Goal: Use online tool/utility: Utilize a website feature to perform a specific function

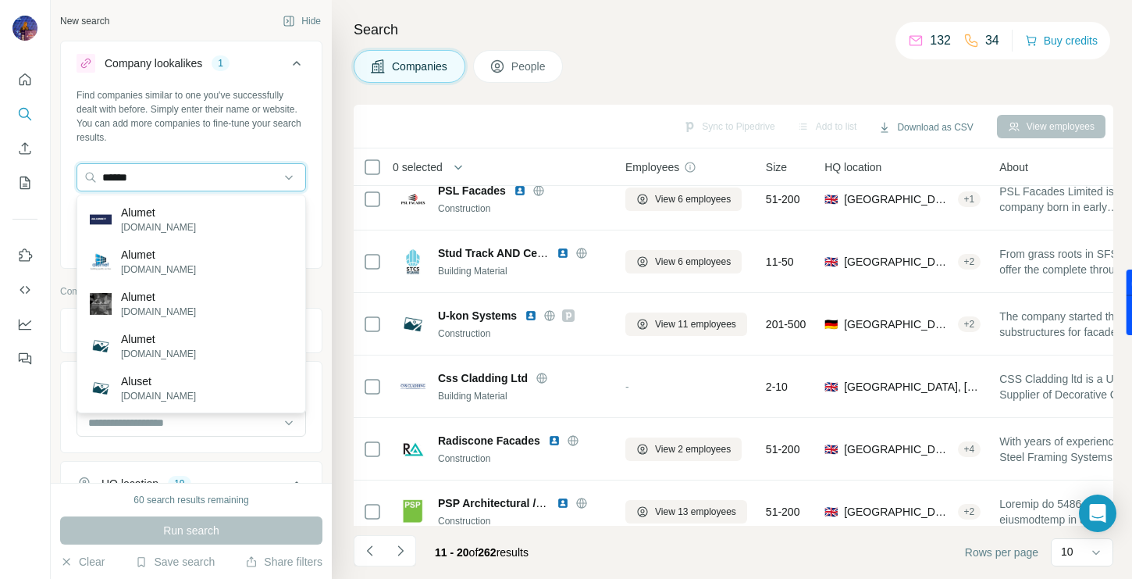
scroll to position [5628, 0]
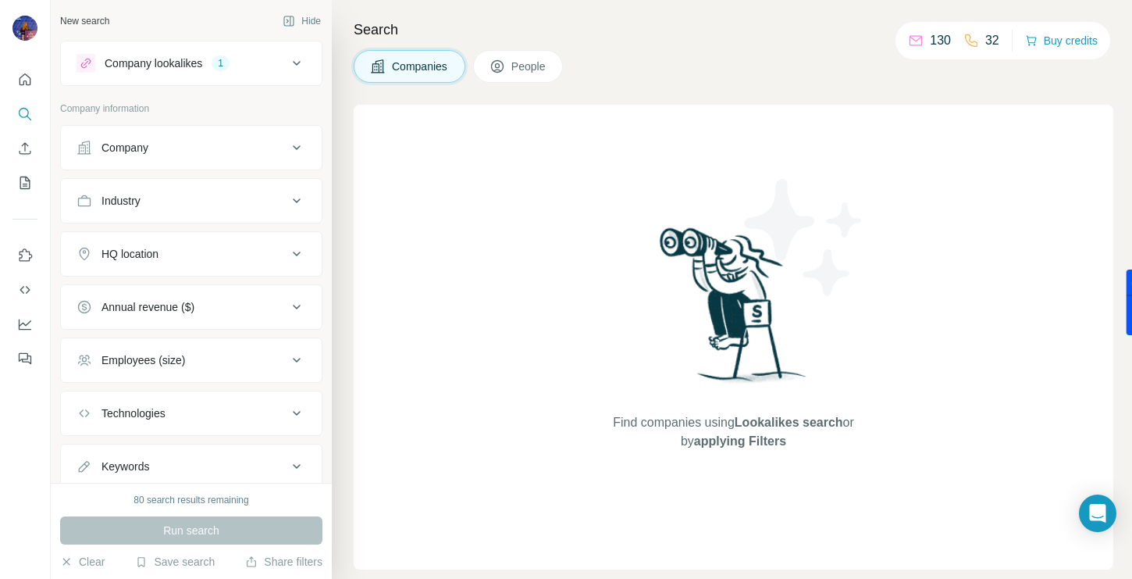
click at [302, 61] on icon at bounding box center [296, 63] width 19 height 19
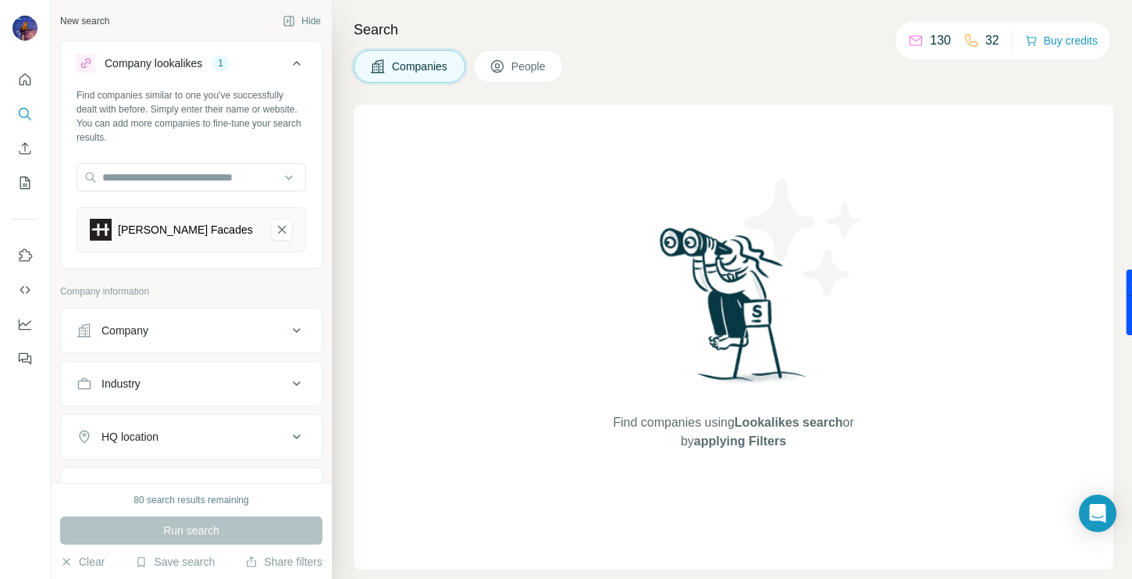
click at [176, 529] on div "Run search" at bounding box center [191, 530] width 262 height 28
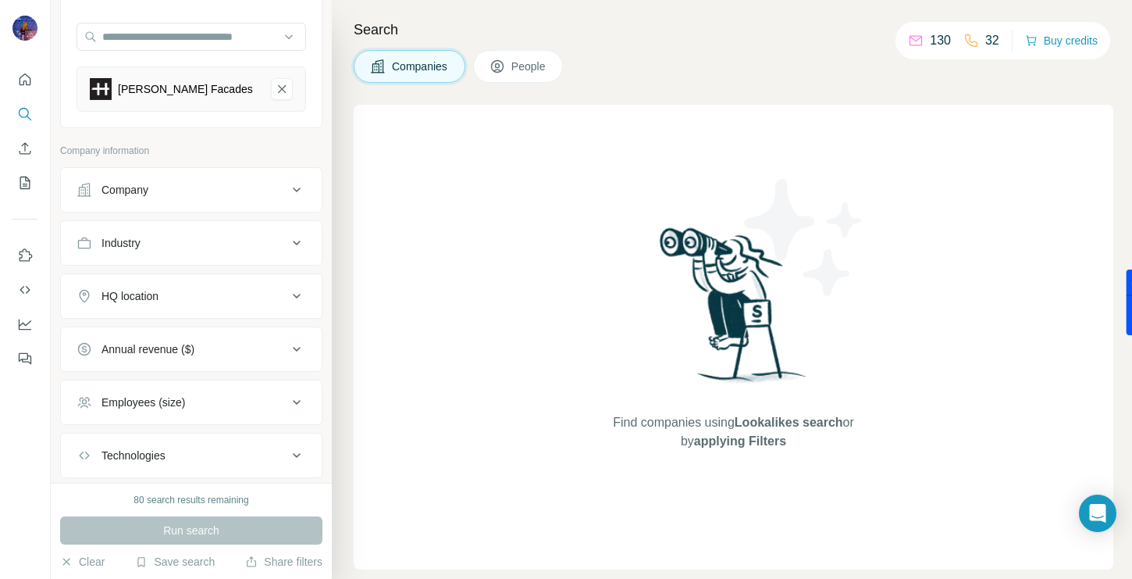
scroll to position [141, 0]
click at [220, 288] on div "HQ location" at bounding box center [182, 295] width 211 height 16
click at [174, 336] on input "text" at bounding box center [192, 334] width 230 height 28
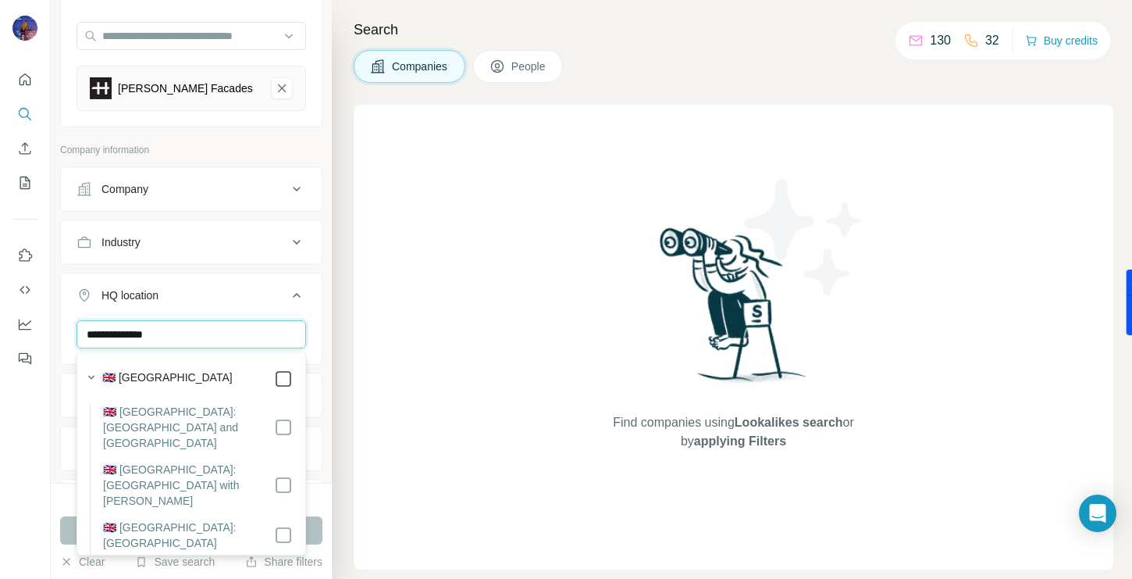
type input "**********"
click at [63, 522] on button "Run search" at bounding box center [191, 530] width 262 height 28
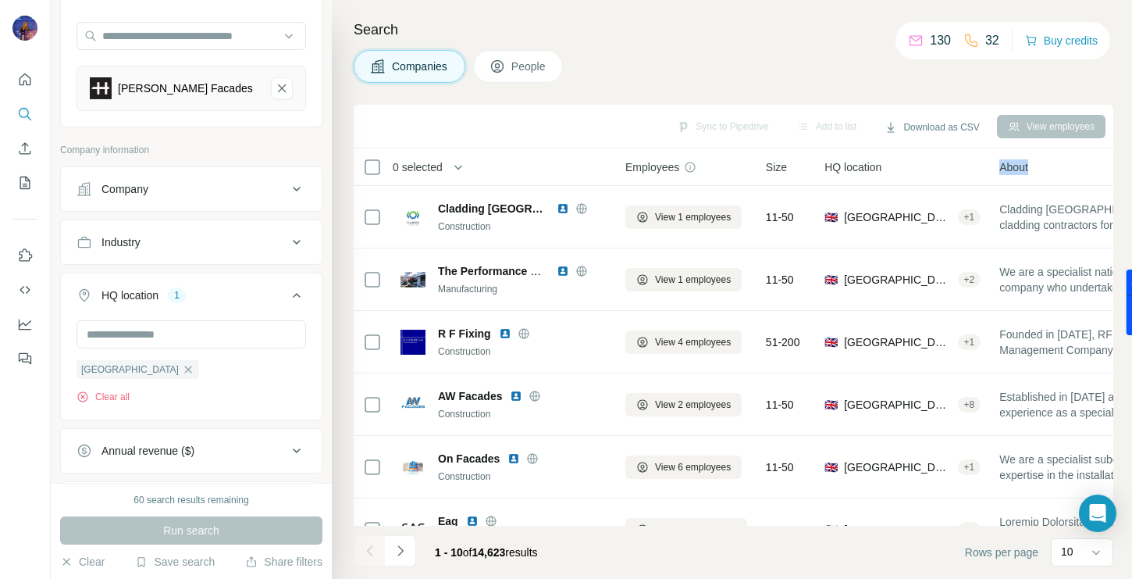
drag, startPoint x: 1055, startPoint y: 170, endPoint x: 937, endPoint y: 162, distance: 118.2
click at [0, 0] on tr "0 selected Companies Employees Size HQ location About Lists Annual revenue Tech…" at bounding box center [0, 0] width 0 height 0
click at [939, 160] on div "HQ location" at bounding box center [903, 167] width 156 height 18
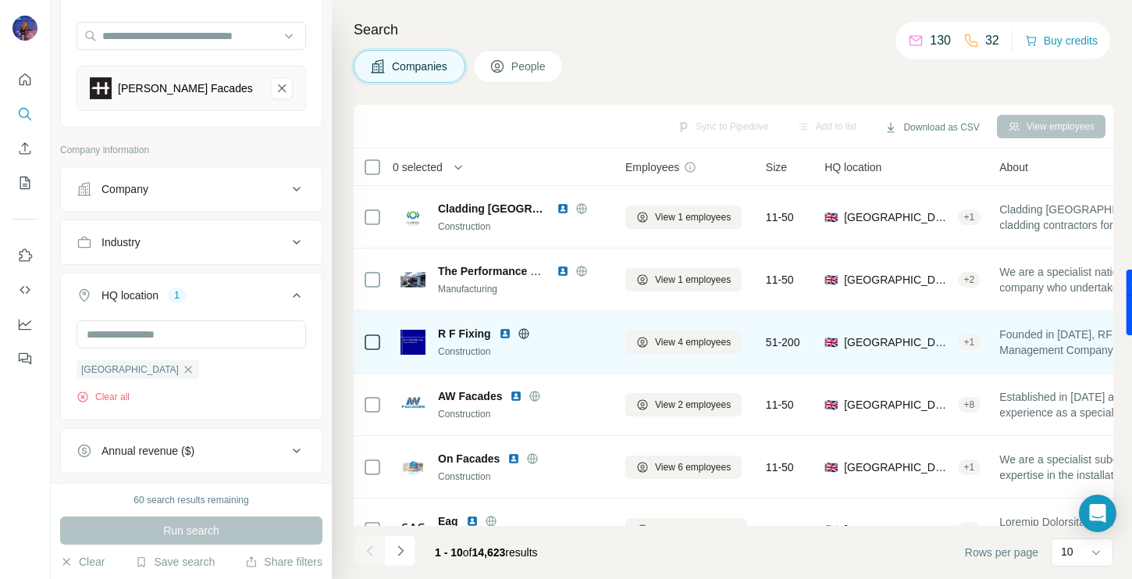
click at [500, 332] on img at bounding box center [505, 333] width 12 height 12
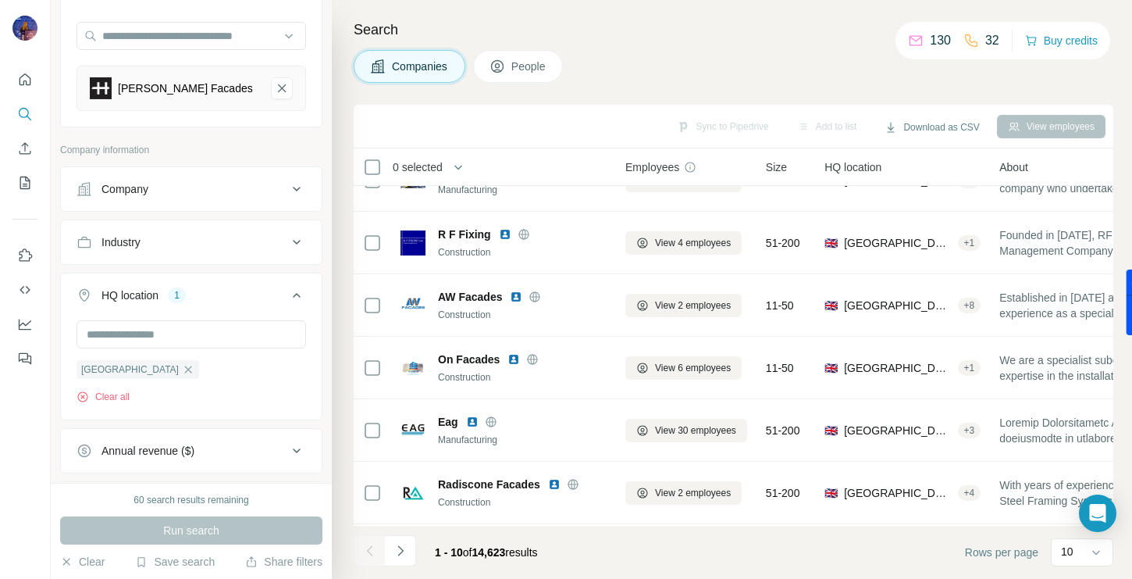
scroll to position [111, 0]
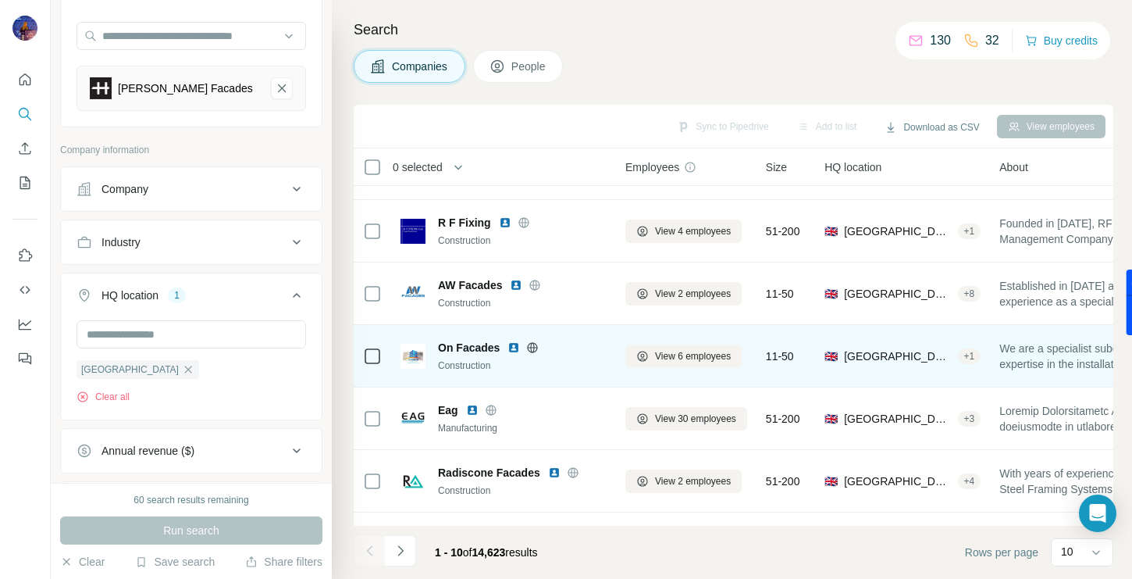
click at [513, 346] on img at bounding box center [514, 347] width 12 height 12
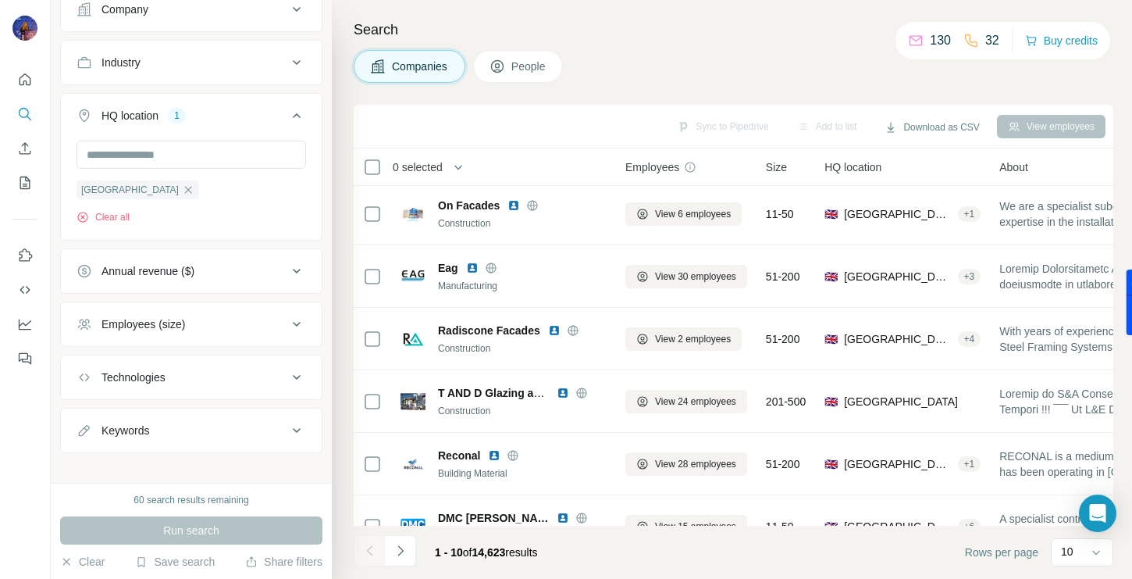
scroll to position [335, 0]
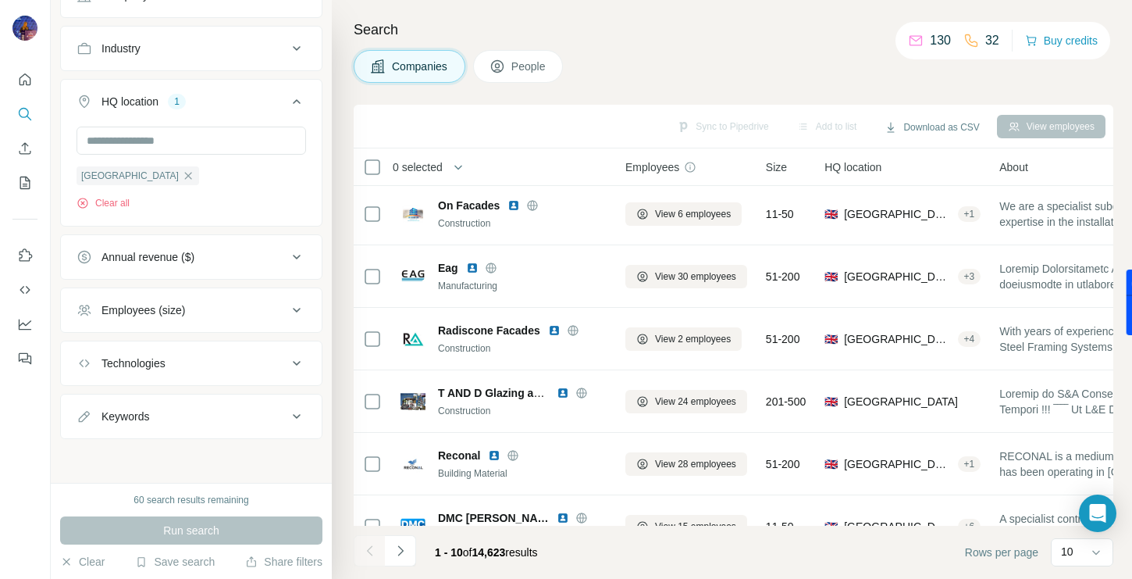
click at [226, 359] on div "Technologies" at bounding box center [182, 363] width 211 height 16
click at [180, 393] on input "text" at bounding box center [192, 402] width 230 height 28
type input "*"
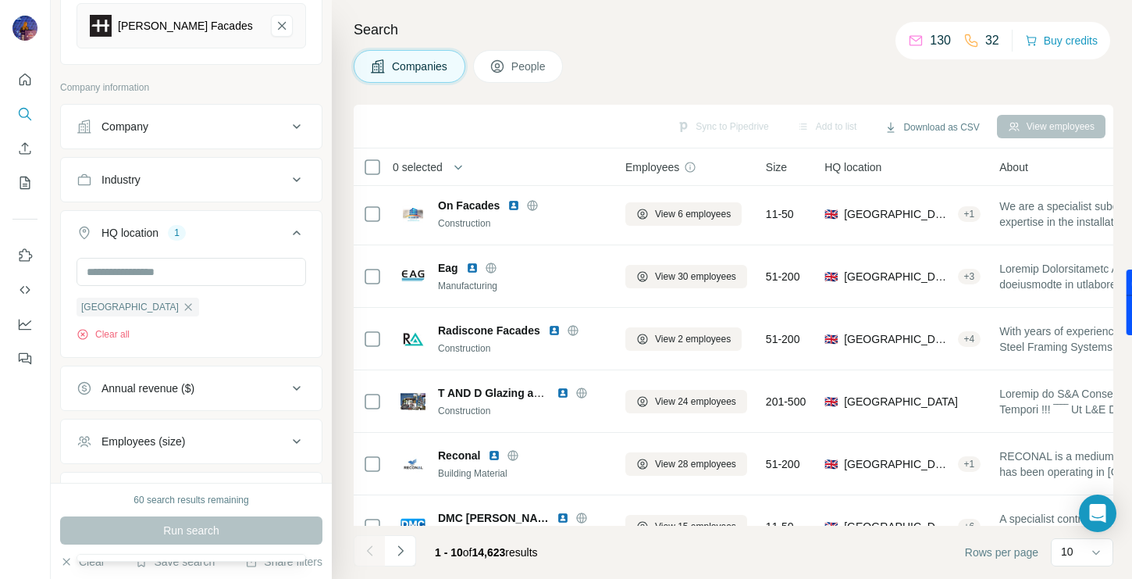
scroll to position [199, 0]
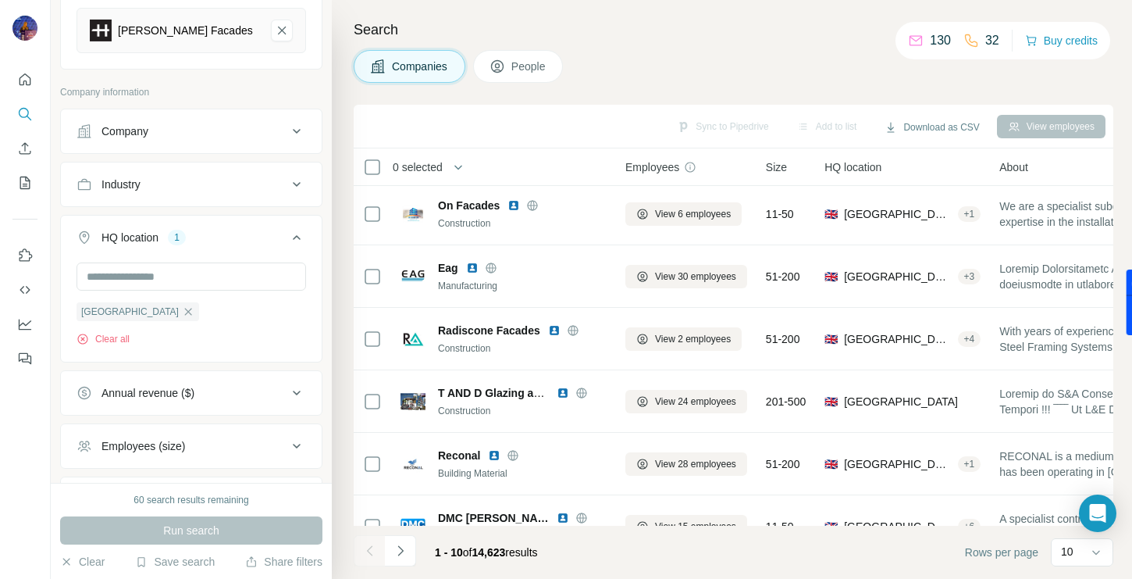
click at [188, 195] on button "Industry" at bounding box center [191, 184] width 261 height 37
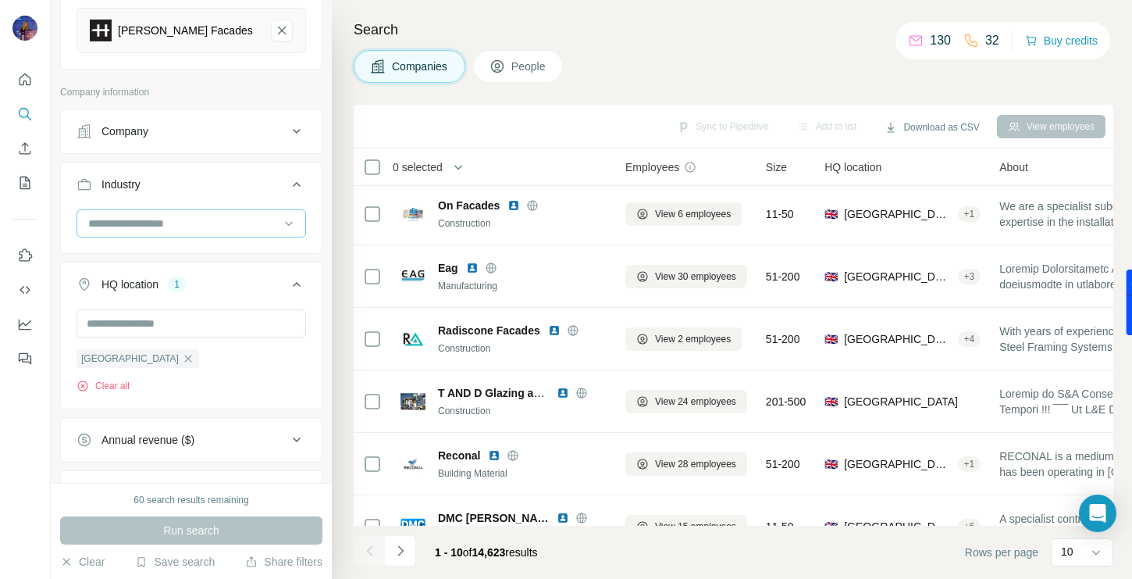
click at [173, 231] on div at bounding box center [183, 223] width 193 height 27
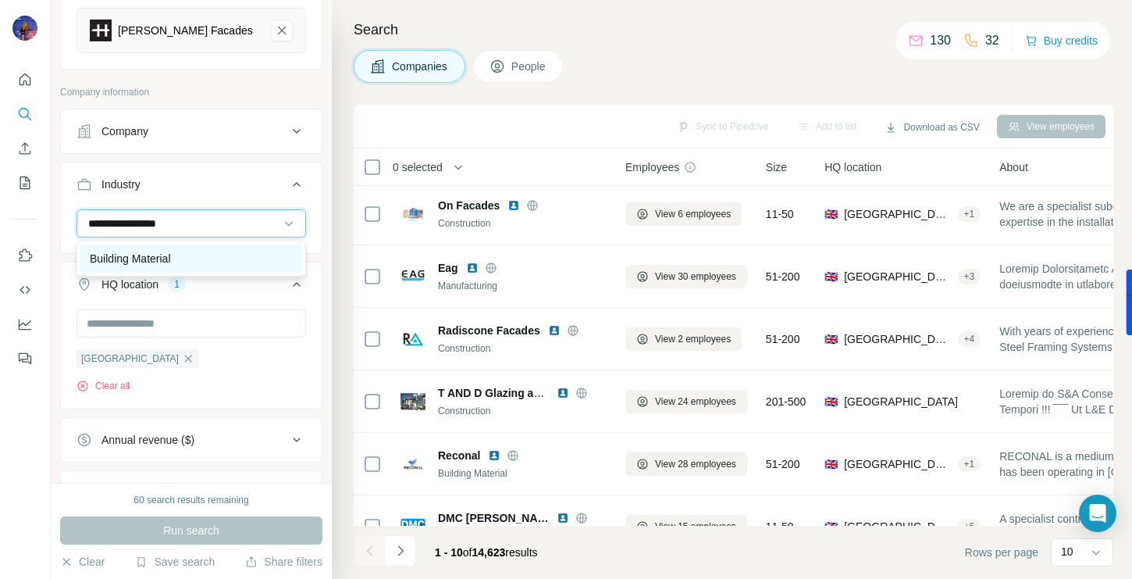
type input "**********"
click at [171, 253] on p "Building Material" at bounding box center [130, 259] width 81 height 16
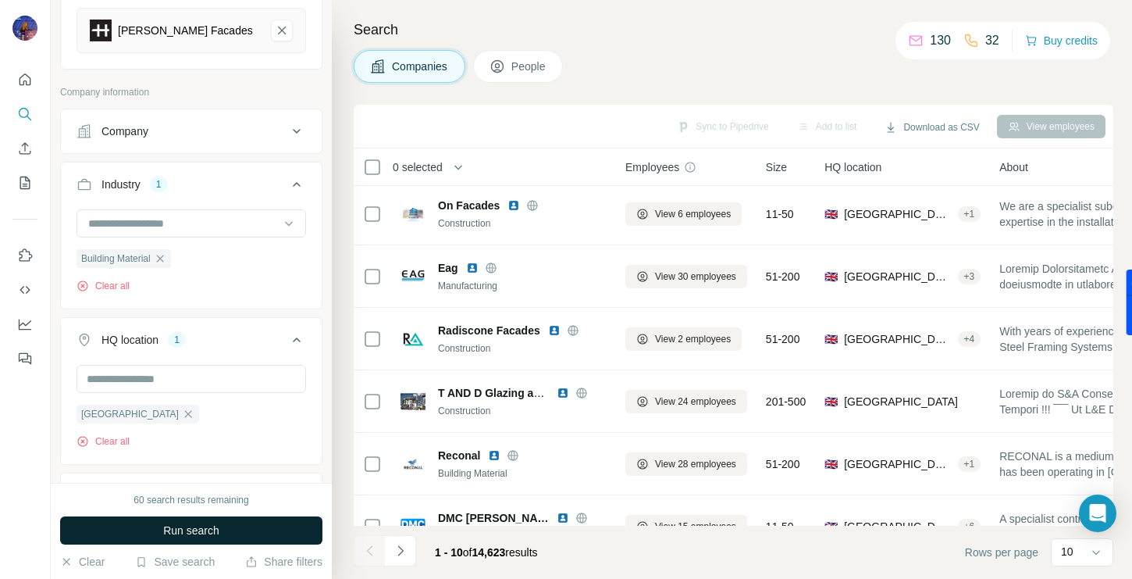
click at [185, 529] on span "Run search" at bounding box center [191, 530] width 56 height 16
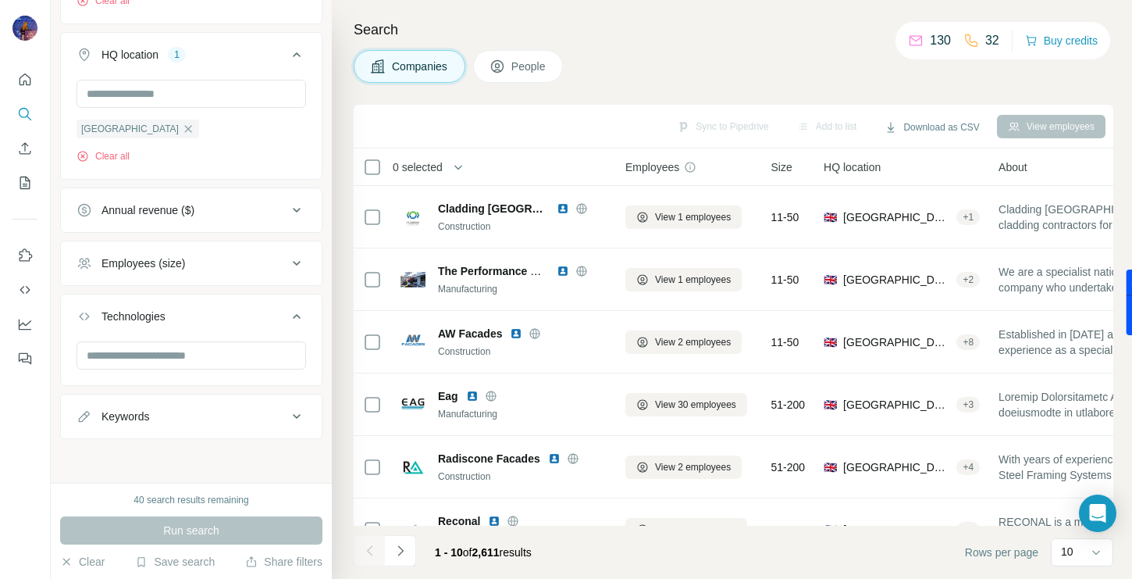
scroll to position [285, 0]
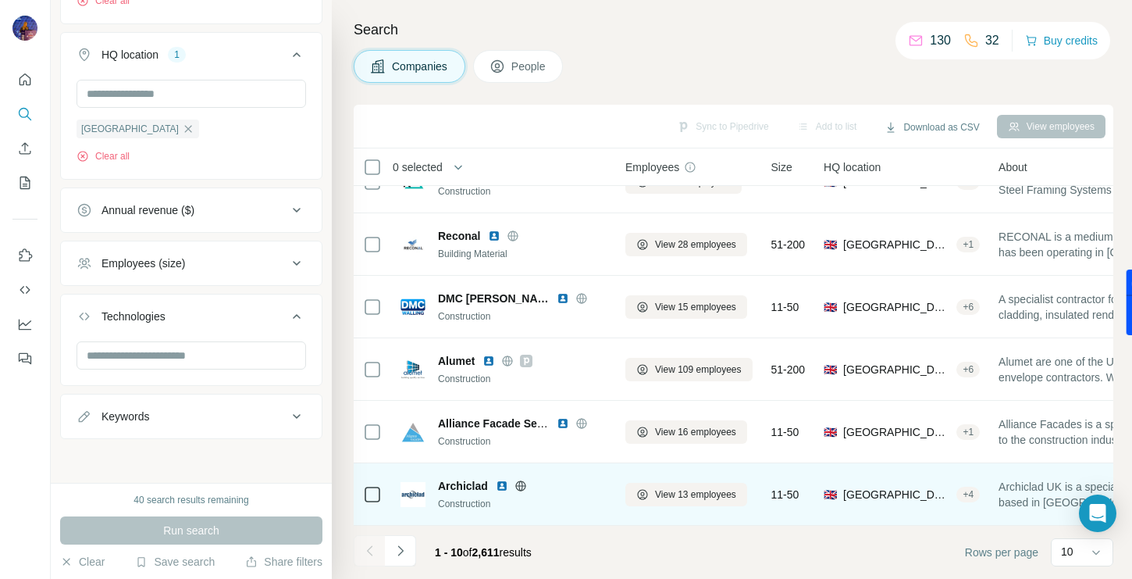
click at [502, 491] on div "Archiclad" at bounding box center [522, 486] width 169 height 16
click at [504, 488] on img at bounding box center [502, 485] width 12 height 12
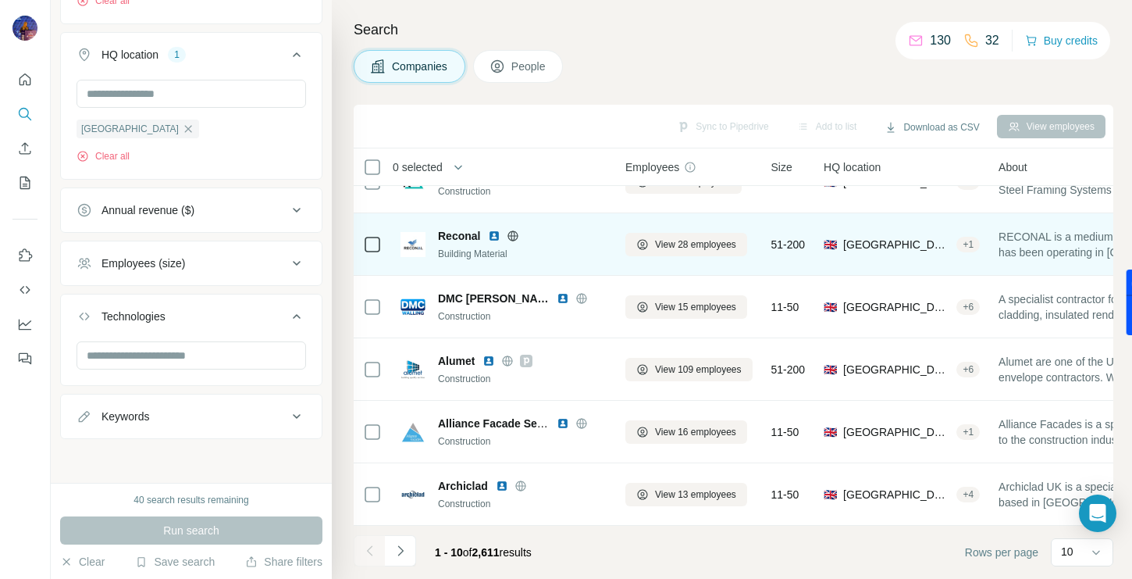
click at [494, 237] on img at bounding box center [494, 236] width 12 height 12
